Goal: Find specific page/section: Find specific page/section

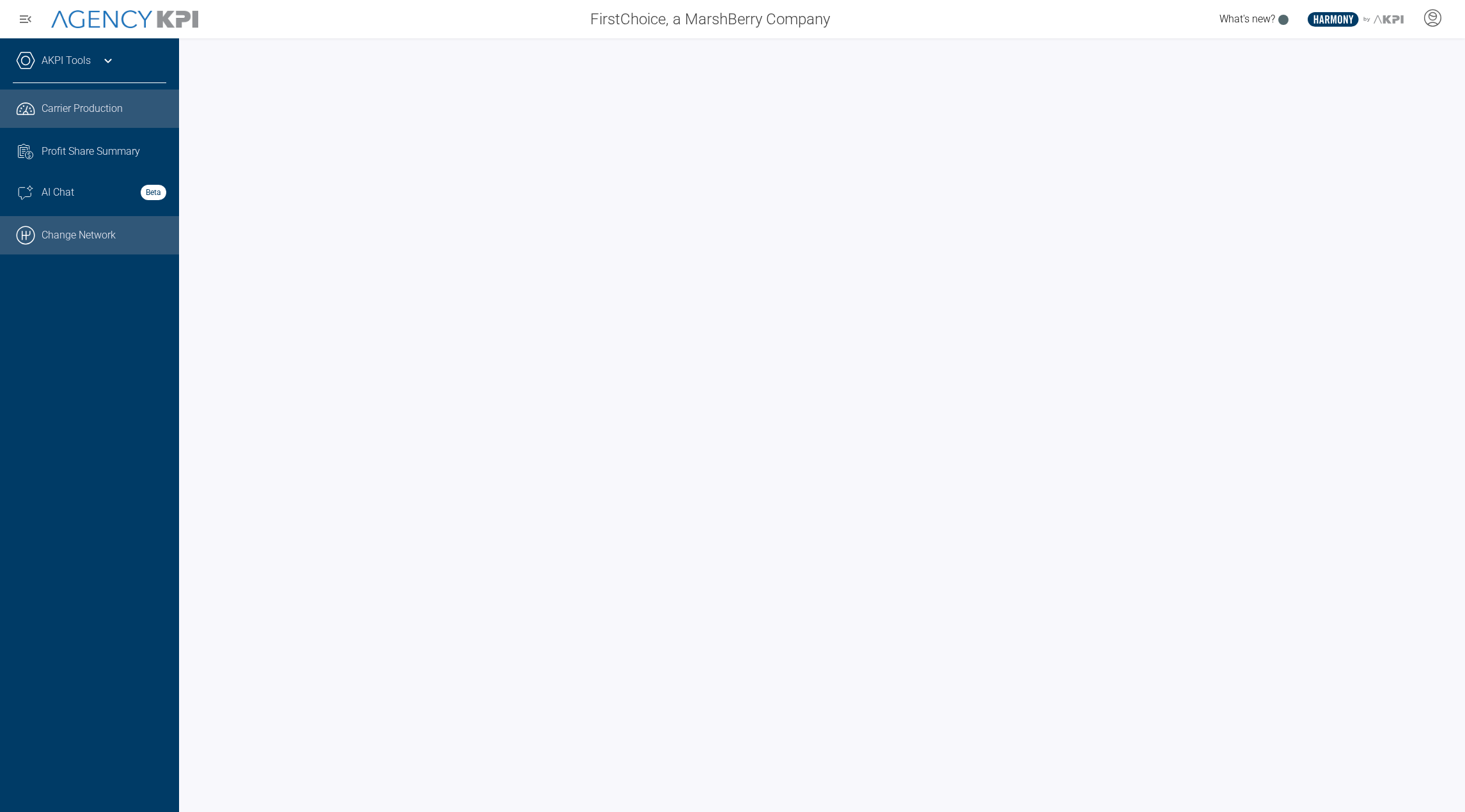
click at [73, 222] on link ".cls-1{fill:none;stroke:#000;stroke-linecap:round;stroke-linejoin:round;stroke-…" at bounding box center [90, 235] width 179 height 38
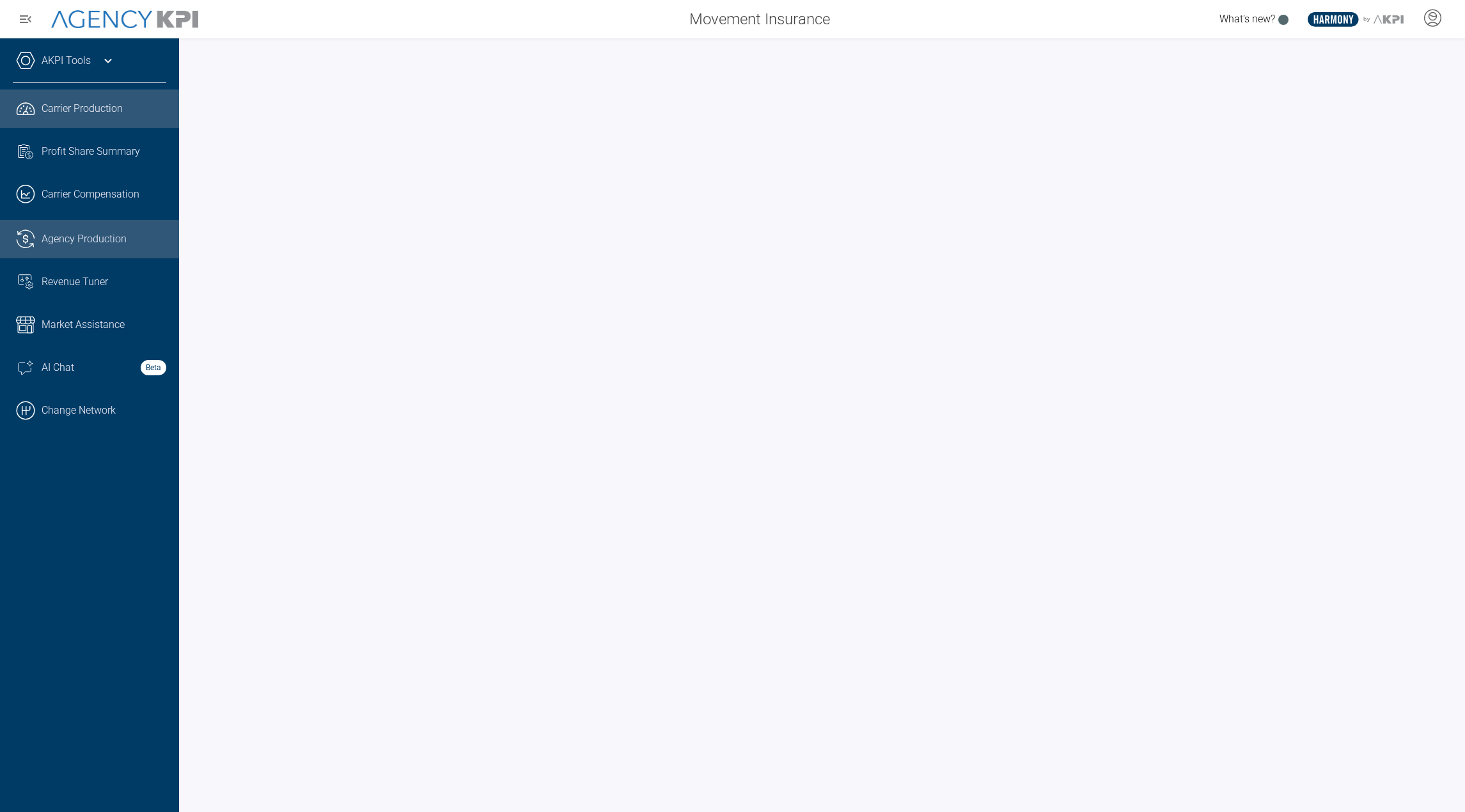
click at [97, 222] on link ".cls-1{fill:none;stroke:#221f20;stroke-linecap:round;stroke-linejoin:round;stro…" at bounding box center [90, 239] width 179 height 38
click at [73, 51] on div "AKPI Tools" at bounding box center [90, 67] width 153 height 32
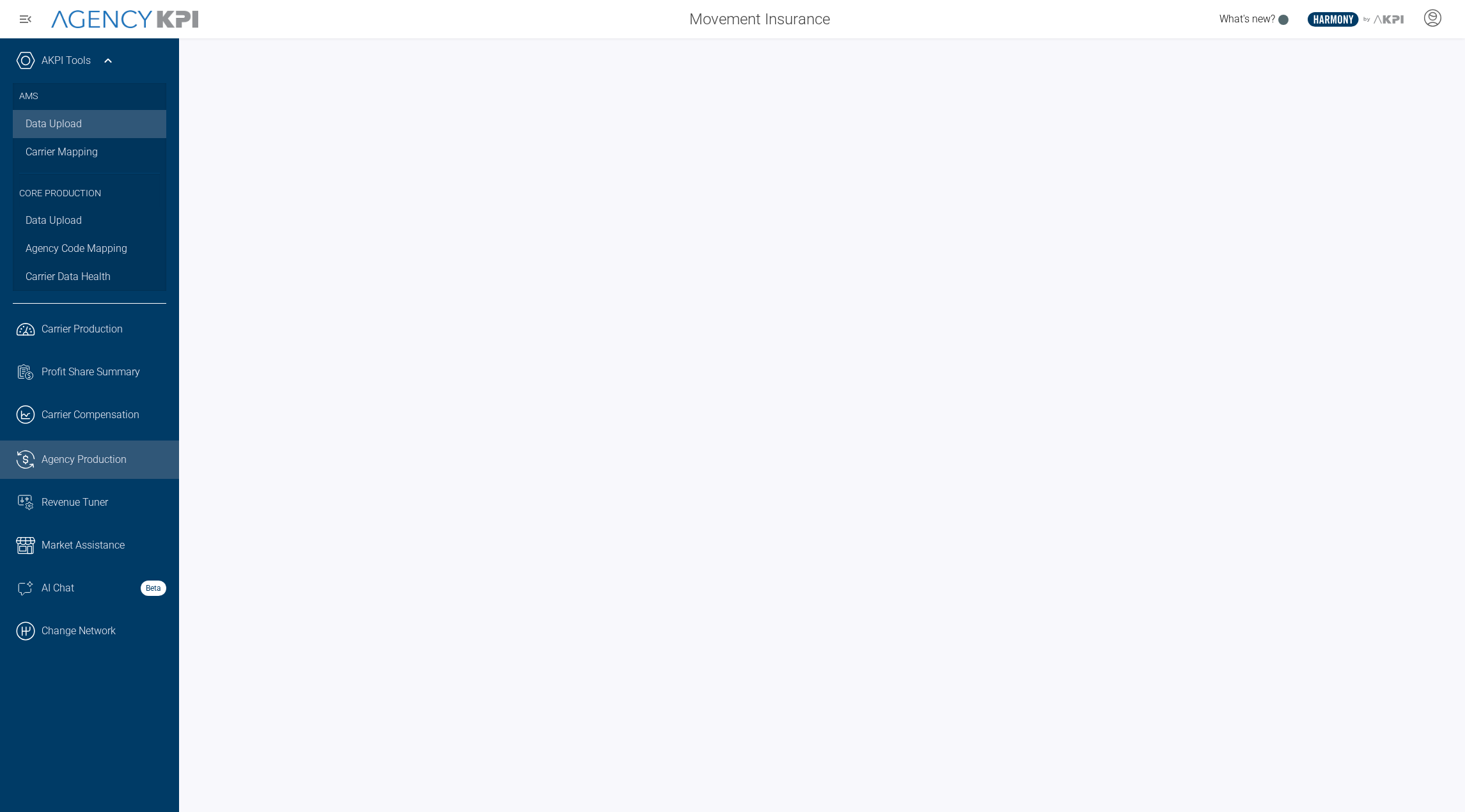
click at [68, 123] on link "Data Upload" at bounding box center [90, 124] width 153 height 29
